Goal: Check status: Check status

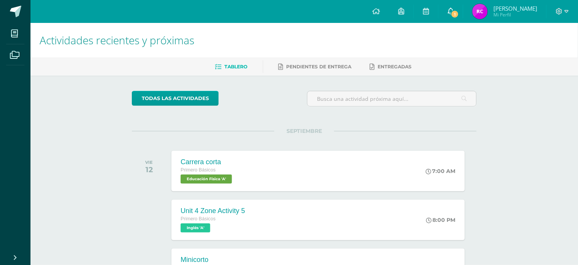
click at [456, 0] on div "Configuración Cerrar sesión [PERSON_NAME] Mi Perfil 1 1 Avisos 3 avisos sin lee…" at bounding box center [304, 0] width 548 height 0
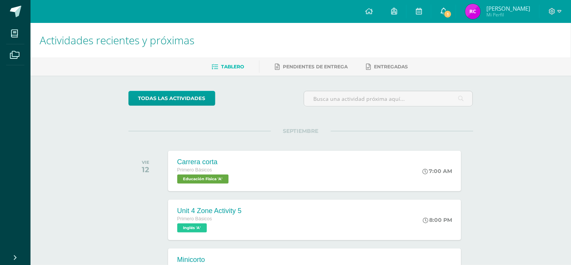
click at [443, 10] on icon at bounding box center [444, 11] width 6 height 7
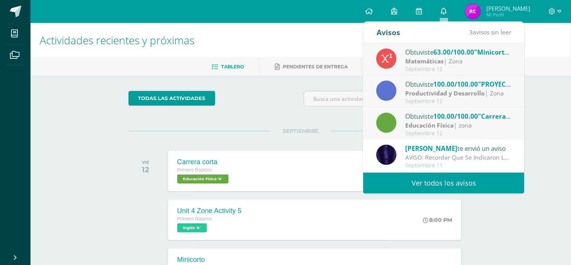
click at [443, 10] on icon at bounding box center [444, 11] width 6 height 7
click at [439, 16] on link "0" at bounding box center [443, 11] width 24 height 23
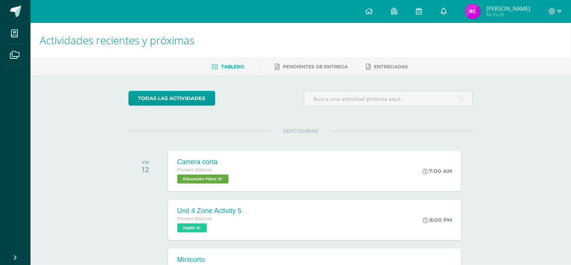
click at [441, 8] on icon at bounding box center [444, 11] width 6 height 7
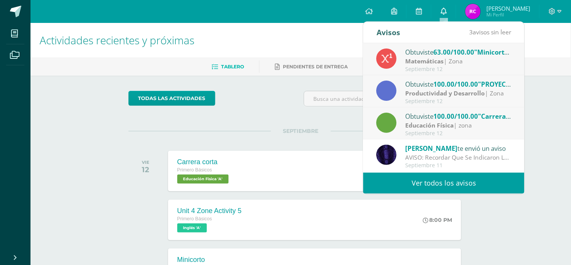
click at [441, 8] on icon at bounding box center [444, 11] width 6 height 7
click at [338, 134] on div "SEPTIEMBRE VIE 12 Carrera corta Primero Básicos Educación Física 'A' 7:00 AM Ca…" at bounding box center [300, 161] width 345 height 61
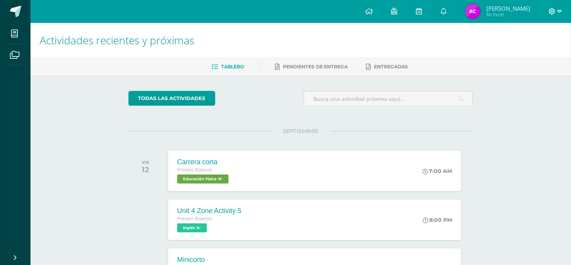
click at [557, 9] on span at bounding box center [555, 11] width 13 height 8
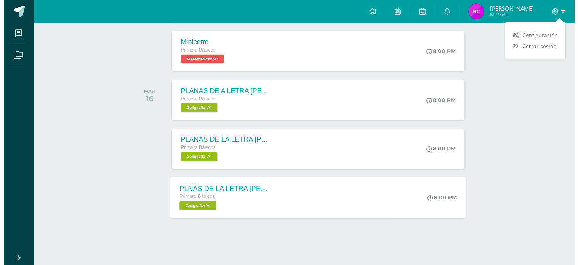
scroll to position [218, 0]
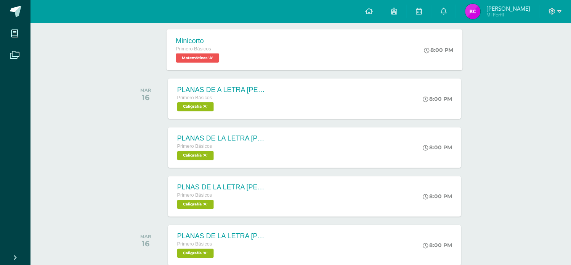
click at [274, 56] on div "Minicorto Primero Básicos Matemáticas 'A' 8:00 PM Minicorto Matemáticas Cargand…" at bounding box center [315, 49] width 296 height 41
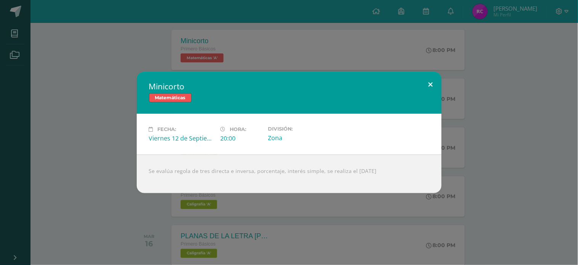
click at [425, 86] on button at bounding box center [431, 85] width 22 height 26
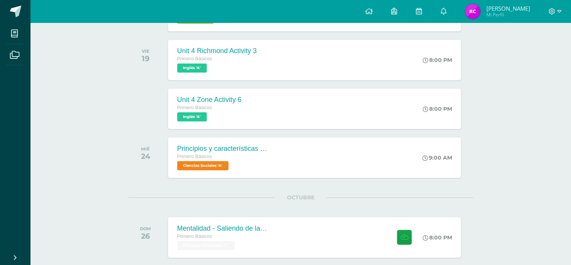
scroll to position [542, 0]
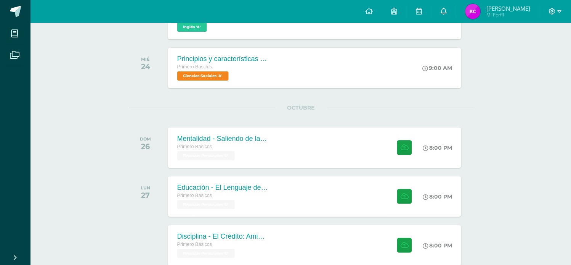
click at [446, 12] on icon at bounding box center [444, 11] width 6 height 7
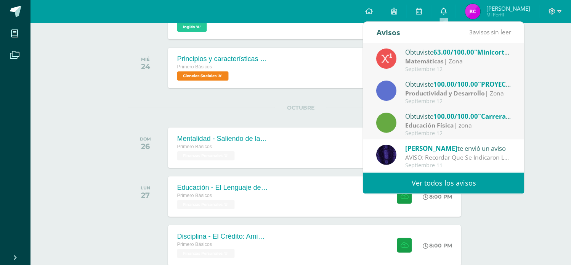
click at [446, 13] on icon at bounding box center [444, 11] width 6 height 7
click at [449, 10] on link at bounding box center [443, 11] width 24 height 23
